Goal: Navigation & Orientation: Find specific page/section

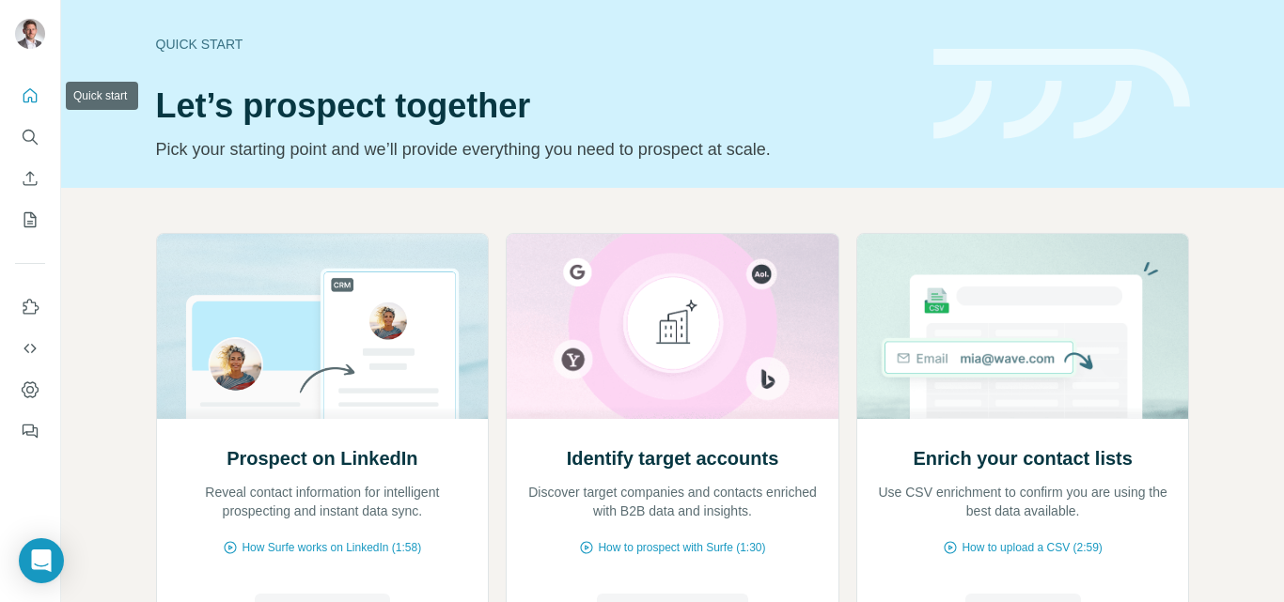
click at [30, 102] on icon "Quick start" at bounding box center [30, 95] width 19 height 19
click at [39, 128] on button "Search" at bounding box center [30, 137] width 30 height 34
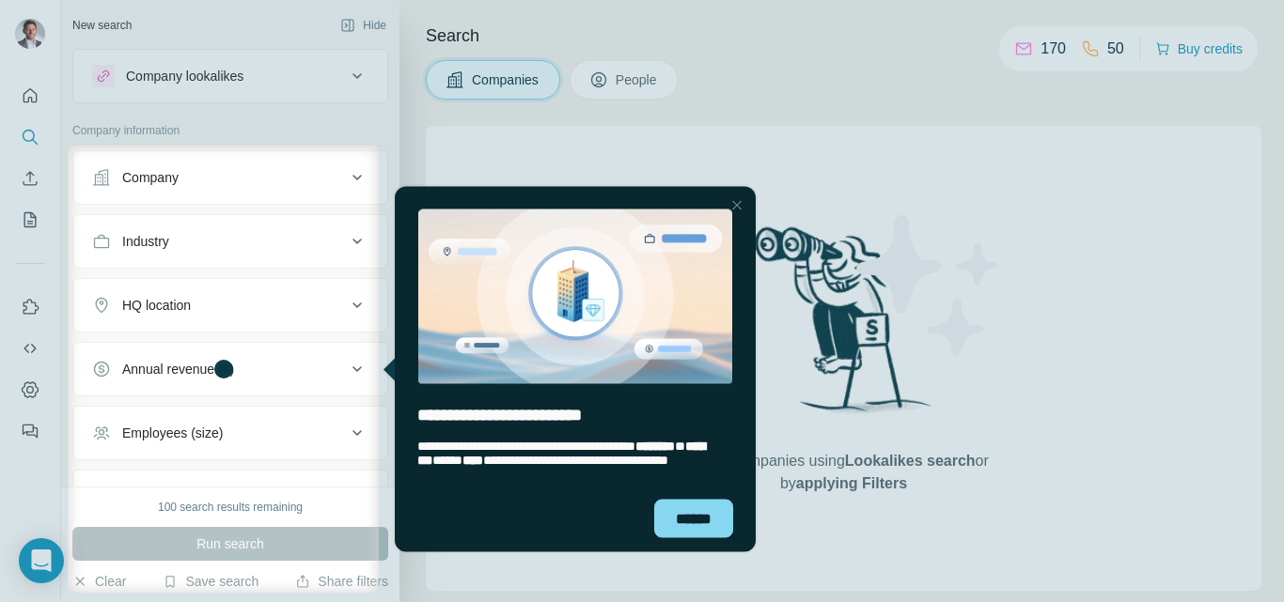
click at [30, 134] on div at bounding box center [642, 73] width 1284 height 146
click at [692, 528] on div "******" at bounding box center [693, 518] width 79 height 39
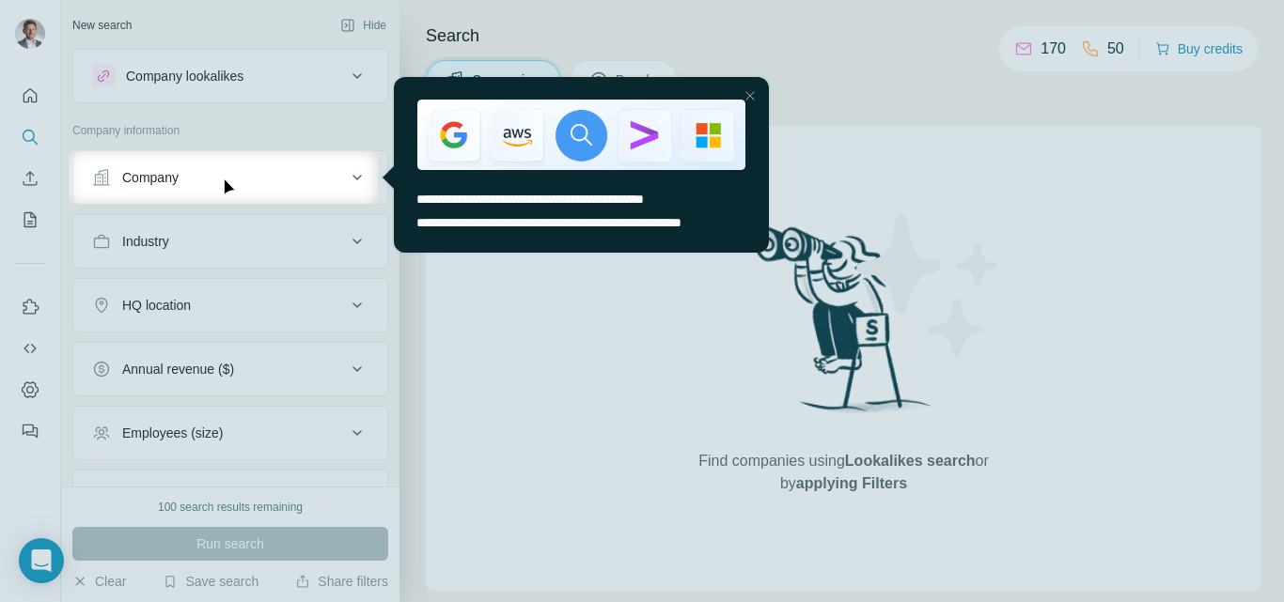
click at [22, 85] on div at bounding box center [642, 75] width 1284 height 150
click at [32, 96] on div at bounding box center [642, 75] width 1284 height 150
click at [756, 97] on div at bounding box center [750, 96] width 23 height 23
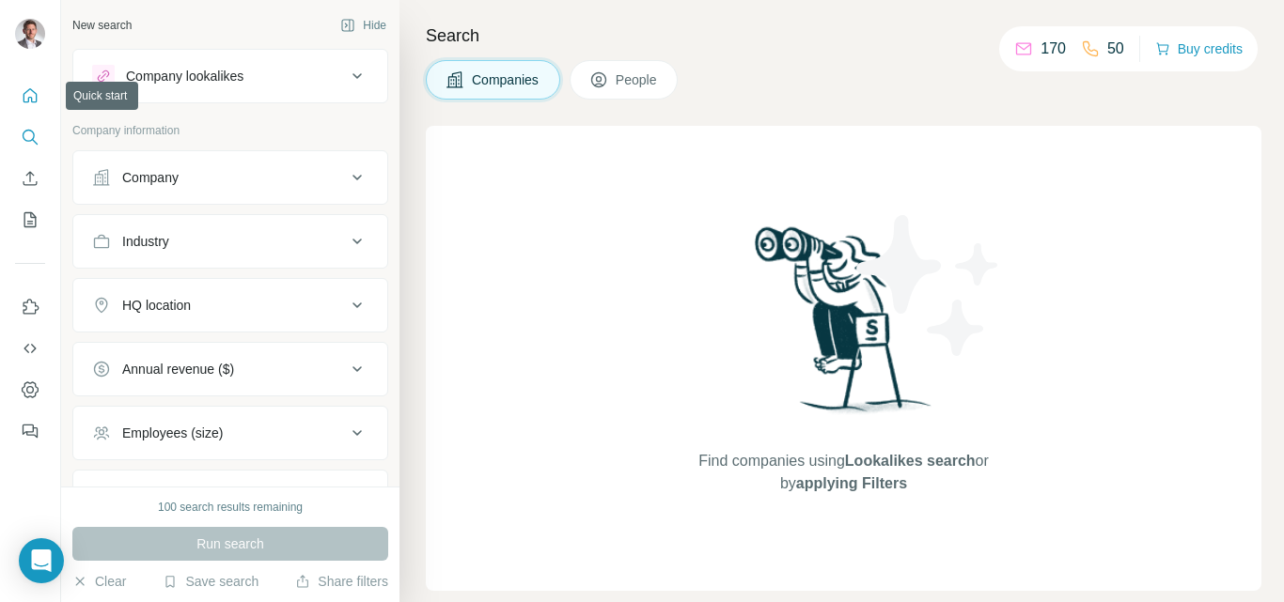
click at [24, 90] on icon "Quick start" at bounding box center [30, 95] width 19 height 19
